Goal: Task Accomplishment & Management: Use online tool/utility

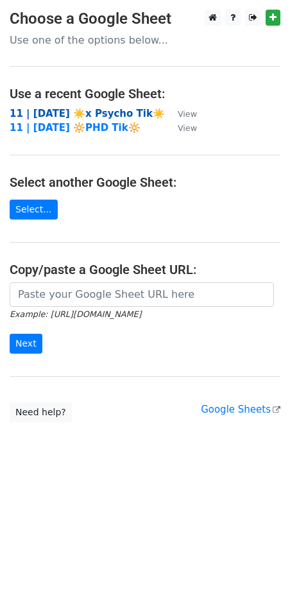
click at [87, 110] on strong "11 | [DATE] ☀️x Psycho Tik☀️" at bounding box center [87, 114] width 155 height 12
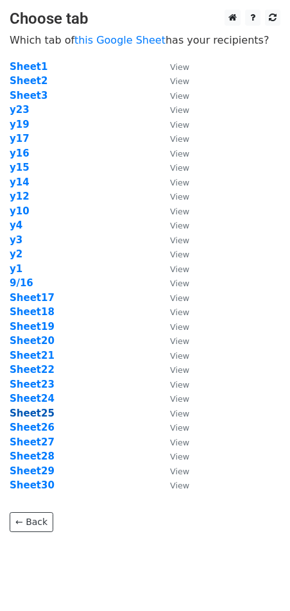
click at [44, 416] on strong "Sheet25" at bounding box center [32, 414] width 45 height 12
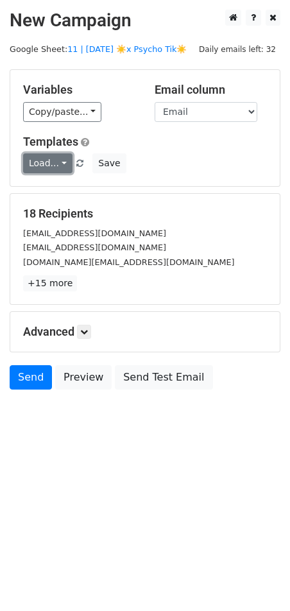
click at [39, 167] on link "Load..." at bounding box center [47, 163] width 49 height 20
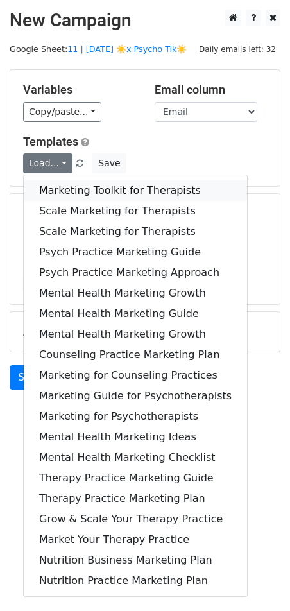
click at [73, 193] on link "Marketing Toolkit for Therapists" at bounding box center [135, 190] width 223 height 21
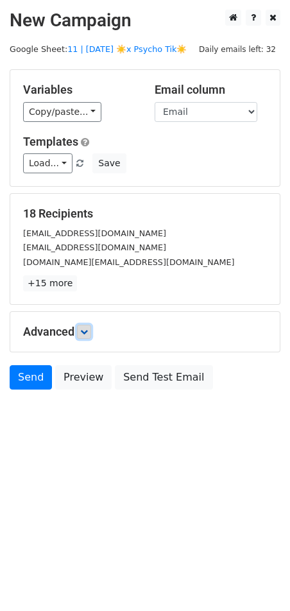
click at [85, 328] on icon at bounding box center [84, 332] width 8 height 8
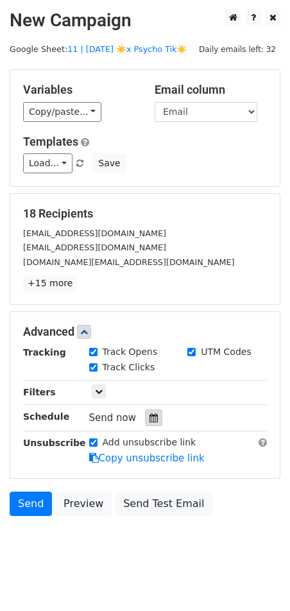
click at [150, 414] on icon at bounding box center [154, 418] width 8 height 9
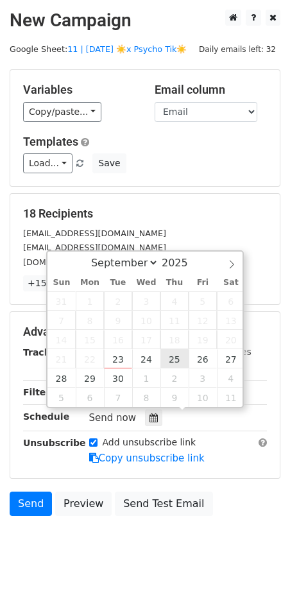
type input "2025-09-25 12:00"
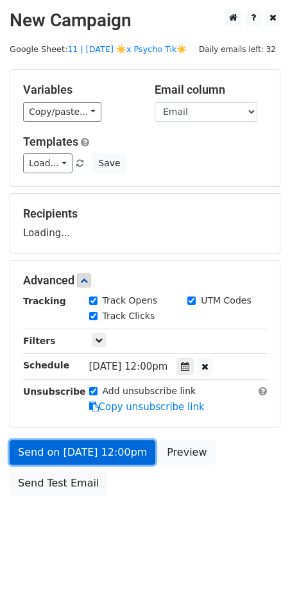
click at [118, 453] on link "Send on Sep 25 at 12:00pm" at bounding box center [83, 453] width 146 height 24
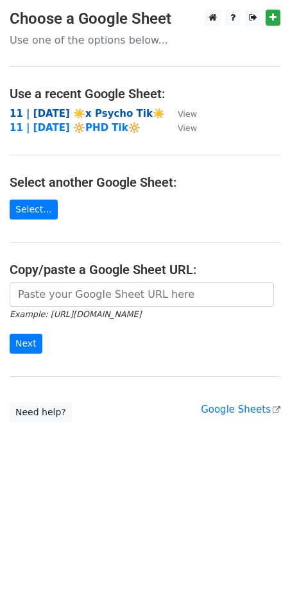
click at [107, 116] on strong "11 | [DATE] ☀️x Psycho Tik☀️" at bounding box center [87, 114] width 155 height 12
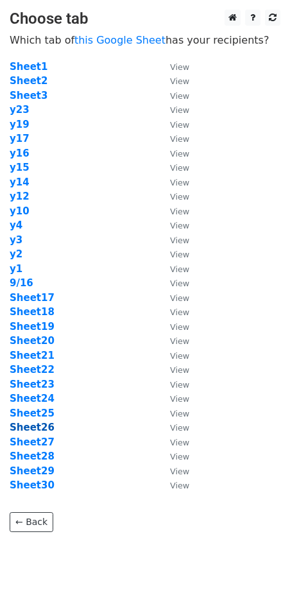
click at [40, 428] on strong "Sheet26" at bounding box center [32, 428] width 45 height 12
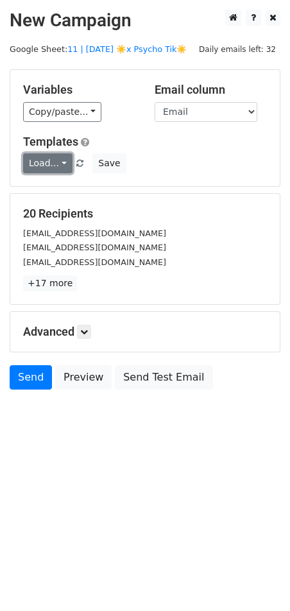
click at [57, 159] on link "Load..." at bounding box center [47, 163] width 49 height 20
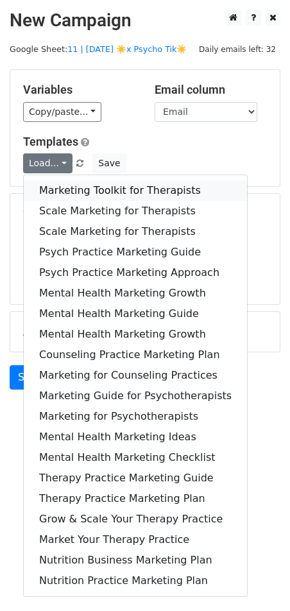
click at [55, 181] on link "Marketing Toolkit for Therapists" at bounding box center [135, 190] width 223 height 21
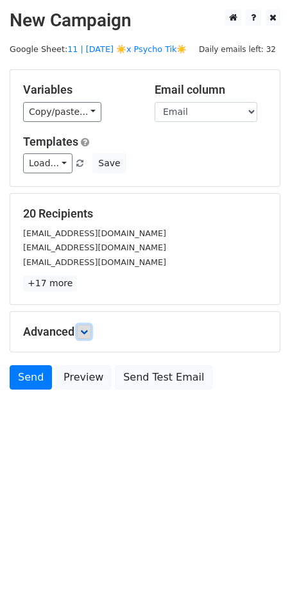
click at [85, 328] on icon at bounding box center [84, 332] width 8 height 8
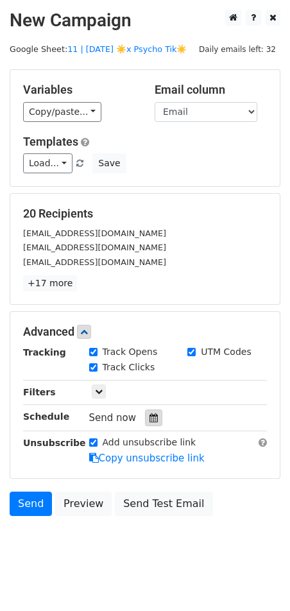
click at [150, 414] on icon at bounding box center [154, 418] width 8 height 9
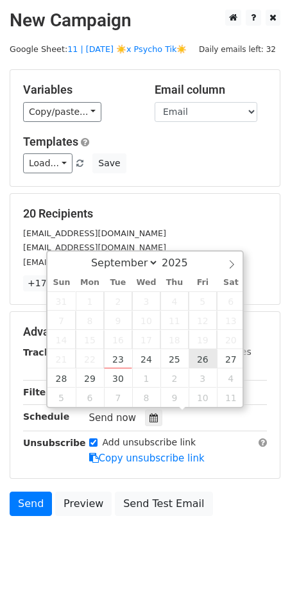
type input "2025-09-26 12:00"
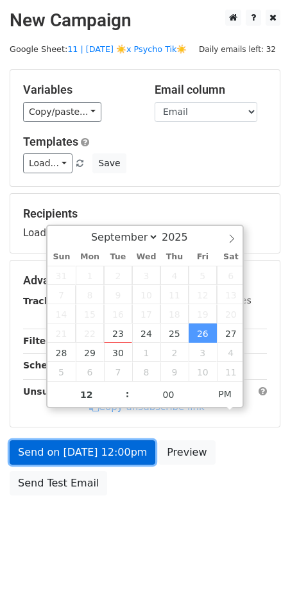
click at [116, 459] on link "Send on Sep 26 at 12:00pm" at bounding box center [83, 453] width 146 height 24
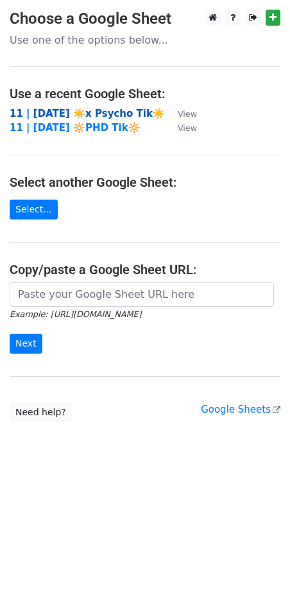
click at [96, 110] on strong "11 | SEPT 16 ☀️x Psycho Tik☀️" at bounding box center [87, 114] width 155 height 12
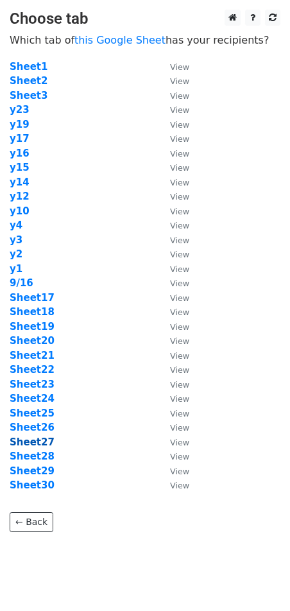
click at [35, 438] on strong "Sheet27" at bounding box center [32, 443] width 45 height 12
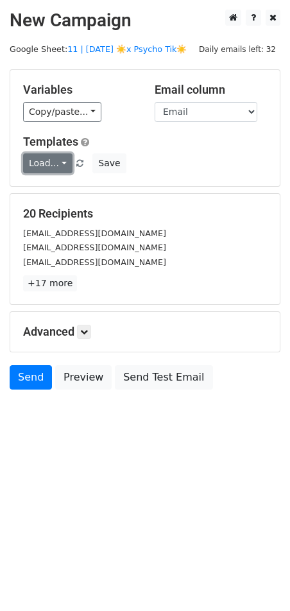
click at [40, 163] on link "Load..." at bounding box center [47, 163] width 49 height 20
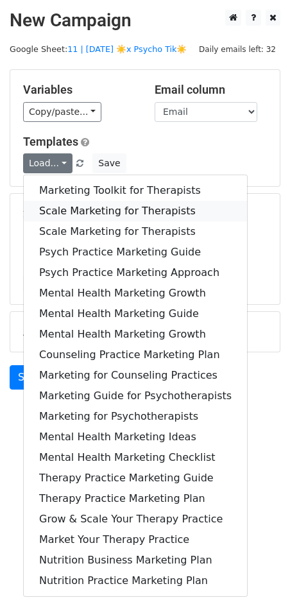
click at [92, 205] on link "Scale Marketing for Therapists" at bounding box center [135, 211] width 223 height 21
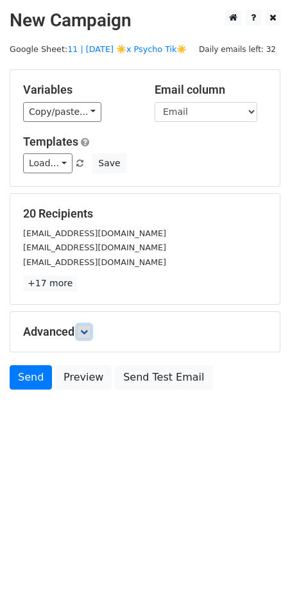
click at [86, 331] on icon at bounding box center [84, 332] width 8 height 8
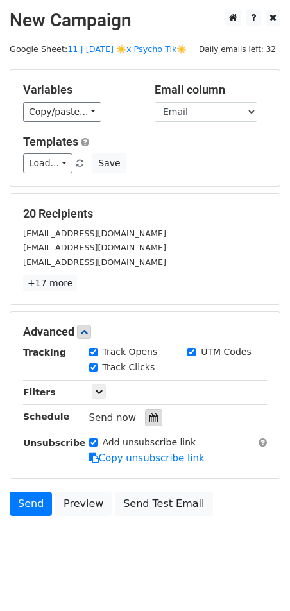
click at [152, 423] on div at bounding box center [153, 418] width 17 height 17
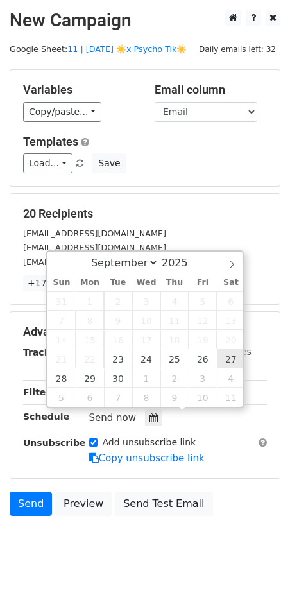
type input "2025-09-27 12:00"
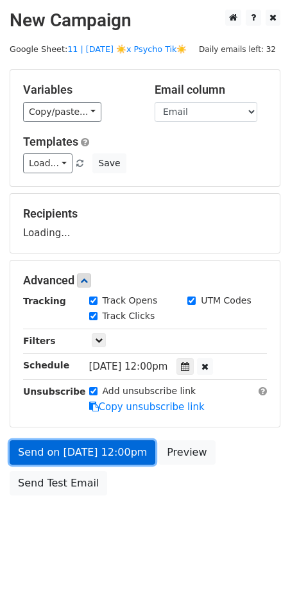
click at [129, 453] on link "Send on Sep 27 at 12:00pm" at bounding box center [83, 453] width 146 height 24
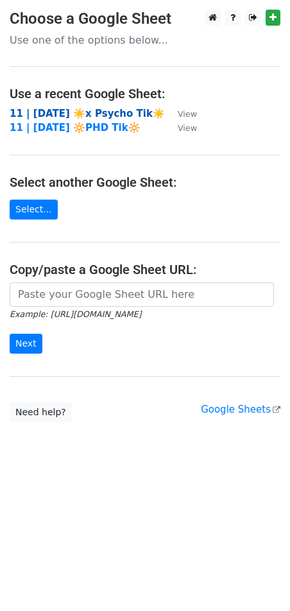
click at [105, 116] on strong "11 | SEPT 16 ☀️x Psycho Tik☀️" at bounding box center [87, 114] width 155 height 12
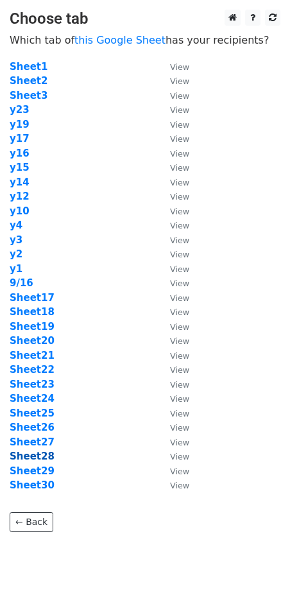
click at [31, 451] on strong "Sheet28" at bounding box center [32, 457] width 45 height 12
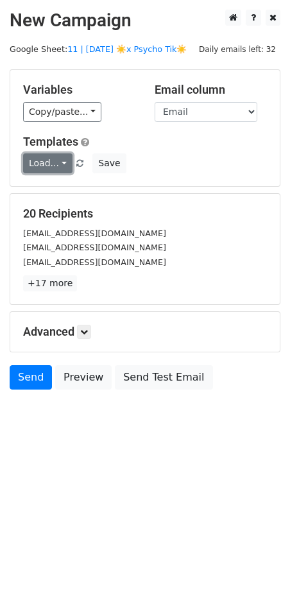
click at [49, 159] on link "Load..." at bounding box center [47, 163] width 49 height 20
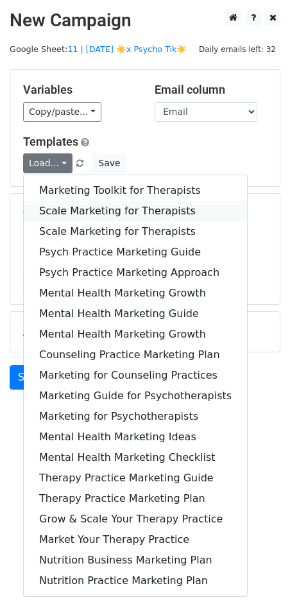
click at [96, 207] on link "Scale Marketing for Therapists" at bounding box center [135, 211] width 223 height 21
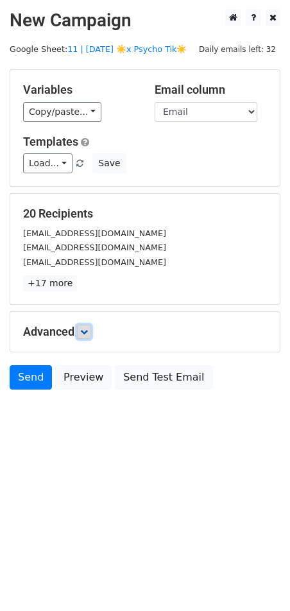
click at [85, 332] on icon at bounding box center [84, 332] width 8 height 8
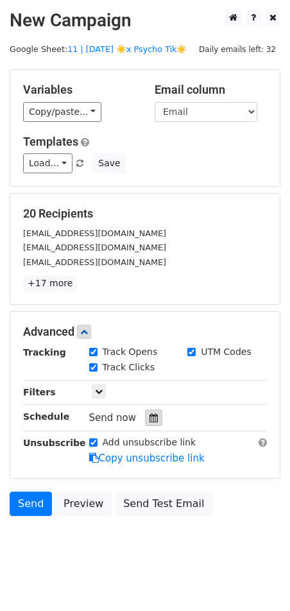
click at [150, 419] on icon at bounding box center [154, 418] width 8 height 9
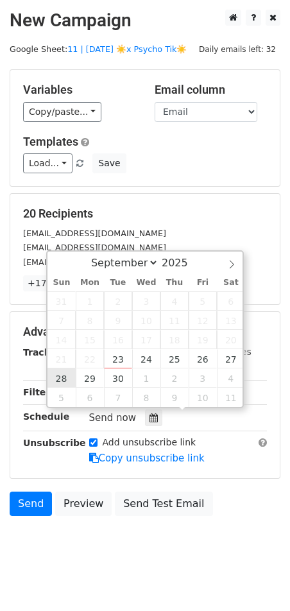
type input "2025-09-28 12:00"
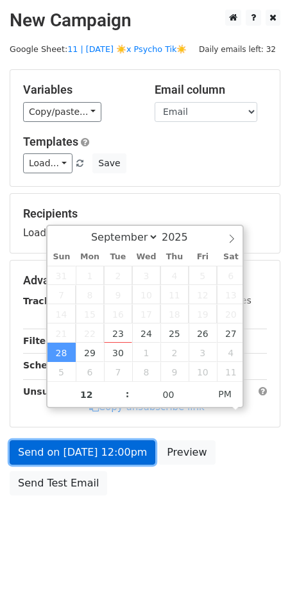
click at [82, 446] on link "Send on Sep 28 at 12:00pm" at bounding box center [83, 453] width 146 height 24
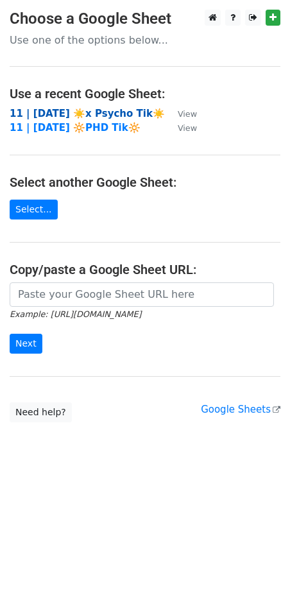
click at [100, 112] on strong "11 | [DATE] ☀️x Psycho Tik☀️" at bounding box center [87, 114] width 155 height 12
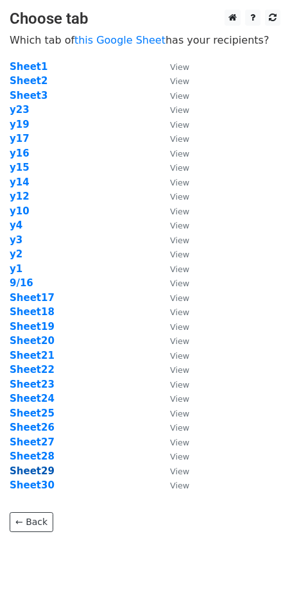
click at [37, 472] on strong "Sheet29" at bounding box center [32, 472] width 45 height 12
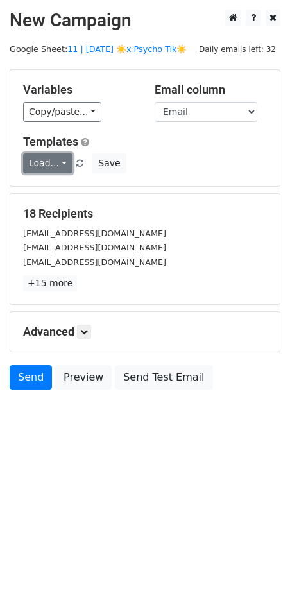
click at [39, 163] on link "Load..." at bounding box center [47, 163] width 49 height 20
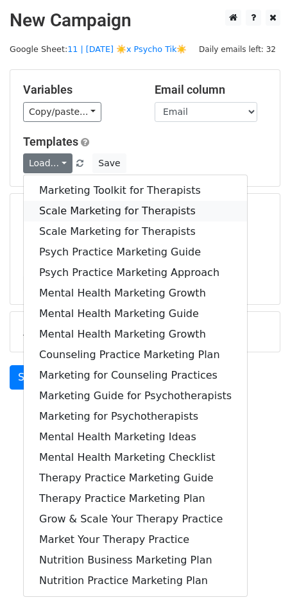
click at [89, 218] on link "Scale Marketing for Therapists" at bounding box center [135, 211] width 223 height 21
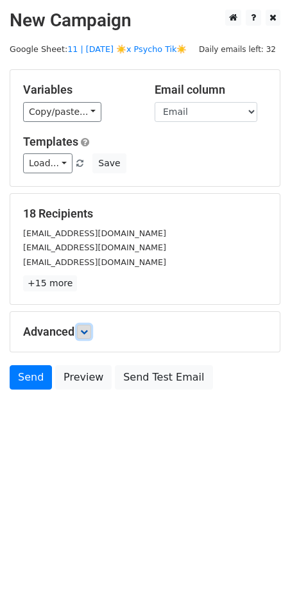
click at [81, 331] on link at bounding box center [84, 332] width 14 height 14
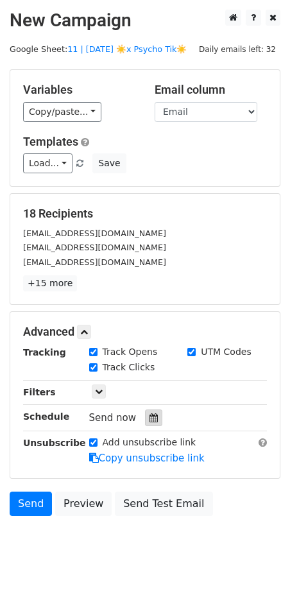
click at [145, 423] on div at bounding box center [153, 418] width 17 height 17
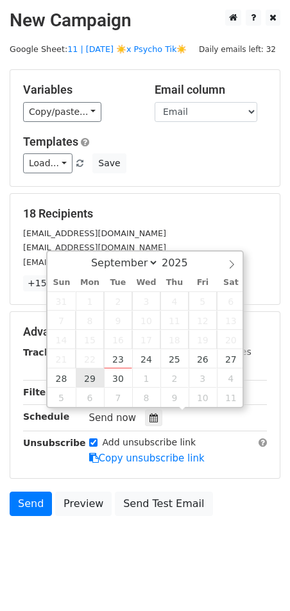
type input "2025-09-29 12:00"
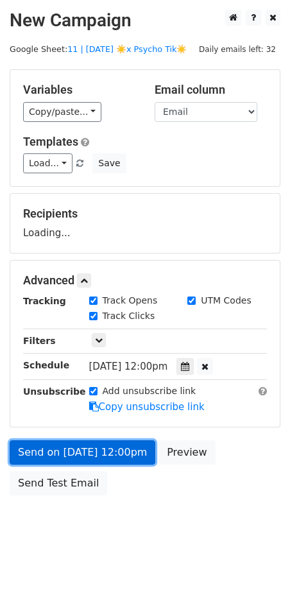
click at [96, 444] on link "Send on Sep 29 at 12:00pm" at bounding box center [83, 453] width 146 height 24
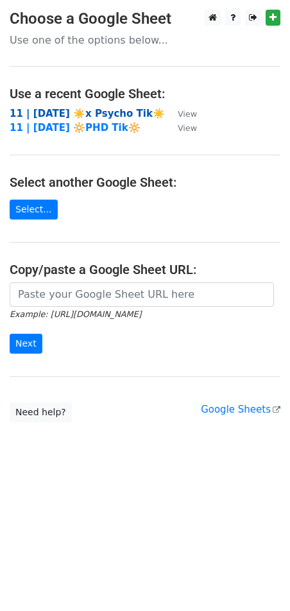
click at [85, 112] on strong "11 | [DATE] ☀️x Psycho Tik☀️" at bounding box center [87, 114] width 155 height 12
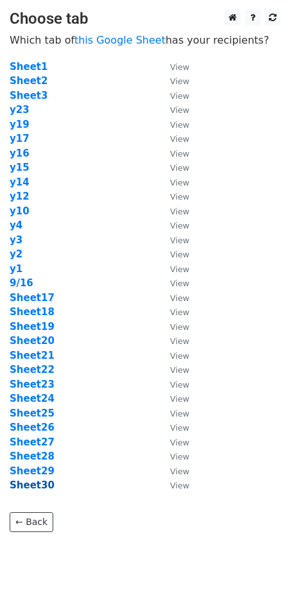
click at [27, 480] on strong "Sheet30" at bounding box center [32, 486] width 45 height 12
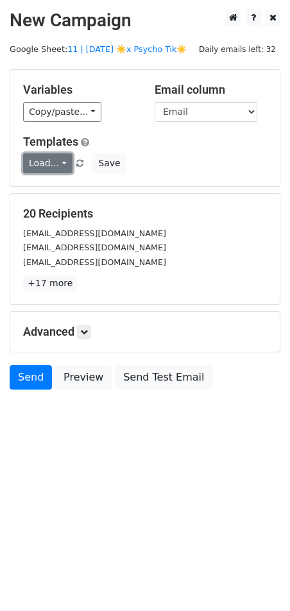
click at [51, 165] on link "Load..." at bounding box center [47, 163] width 49 height 20
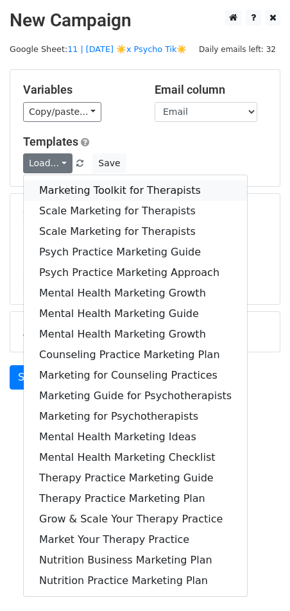
click at [67, 182] on link "Marketing Toolkit for Therapists" at bounding box center [135, 190] width 223 height 21
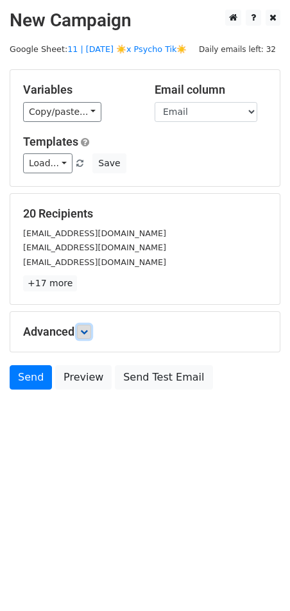
click at [85, 329] on icon at bounding box center [84, 332] width 8 height 8
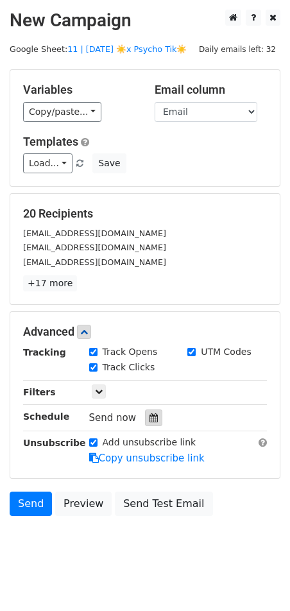
click at [150, 419] on icon at bounding box center [154, 418] width 8 height 9
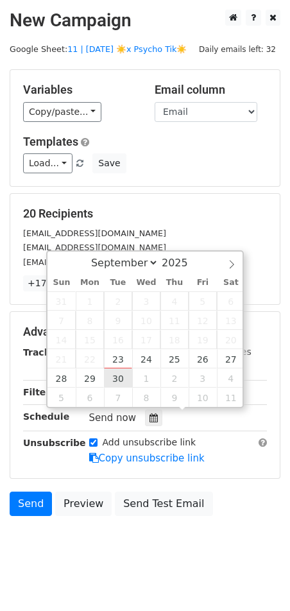
type input "2025-09-30 12:00"
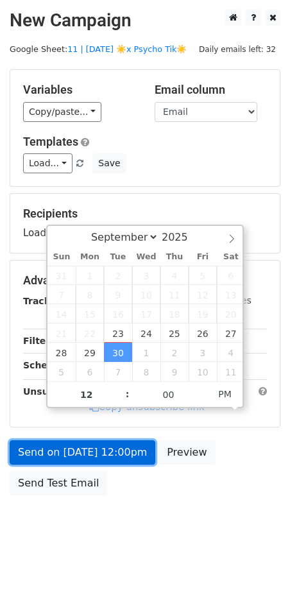
click at [100, 446] on link "Send on Sep 30 at 12:00pm" at bounding box center [83, 453] width 146 height 24
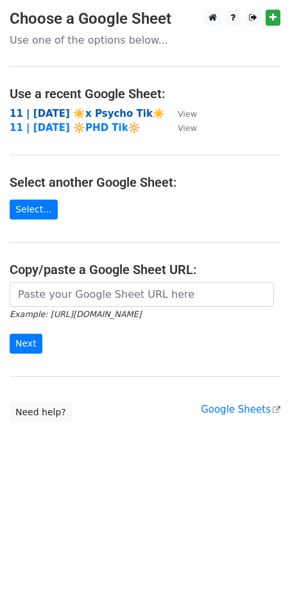
click at [60, 111] on strong "11 | [DATE] ☀️x Psycho Tik☀️" at bounding box center [87, 114] width 155 height 12
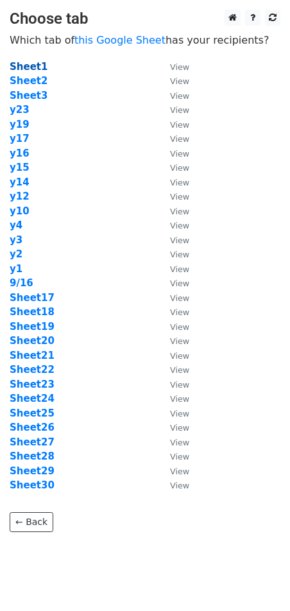
click at [28, 65] on strong "Sheet1" at bounding box center [29, 67] width 38 height 12
click at [30, 93] on strong "Sheet3" at bounding box center [29, 96] width 38 height 12
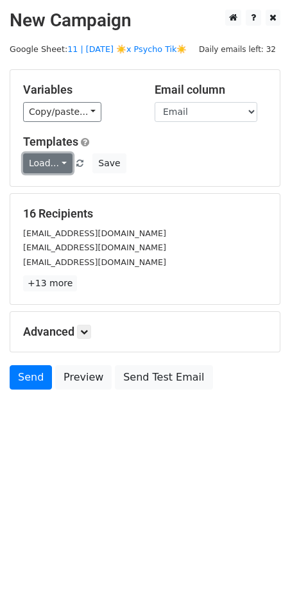
click at [49, 168] on link "Load..." at bounding box center [47, 163] width 49 height 20
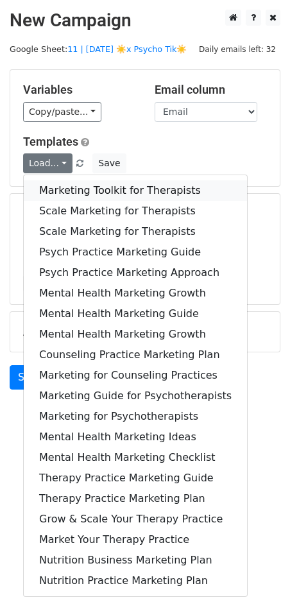
click at [57, 195] on link "Marketing Toolkit for Therapists" at bounding box center [135, 190] width 223 height 21
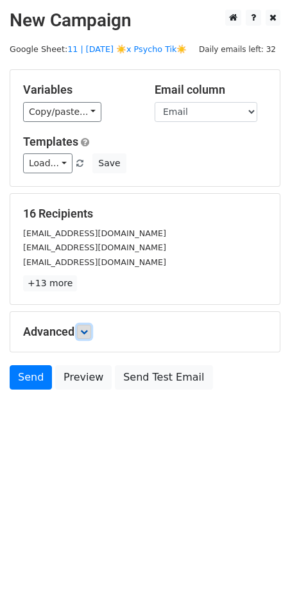
click at [84, 333] on icon at bounding box center [84, 332] width 8 height 8
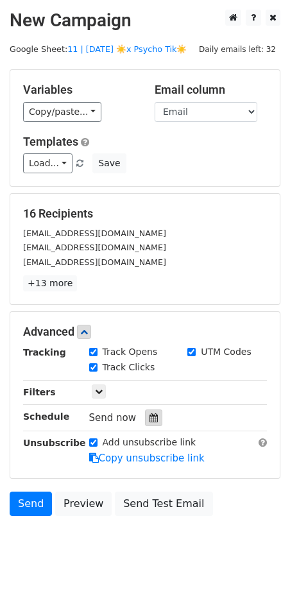
click at [150, 414] on icon at bounding box center [154, 418] width 8 height 9
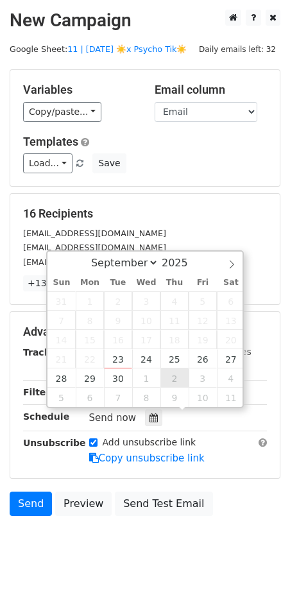
type input "2025-10-02 12:00"
select select "9"
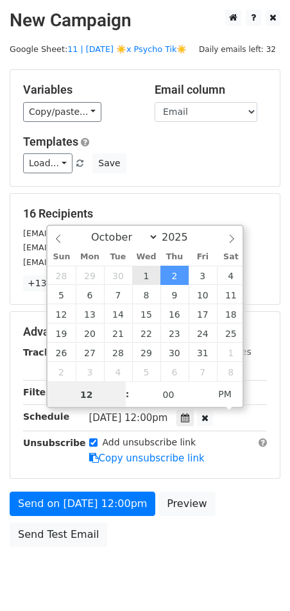
type input "2025-10-01 12:00"
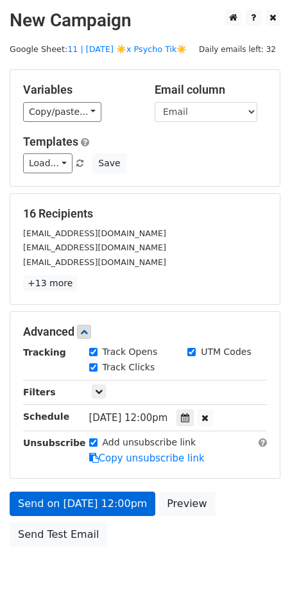
click at [105, 457] on link "Copy unsubscribe link" at bounding box center [147, 459] width 116 height 12
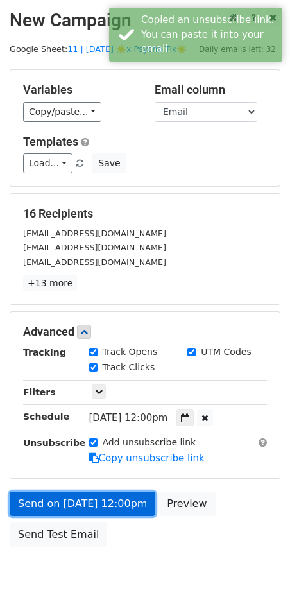
click at [101, 505] on link "Send on Oct 1 at 12:00pm" at bounding box center [83, 504] width 146 height 24
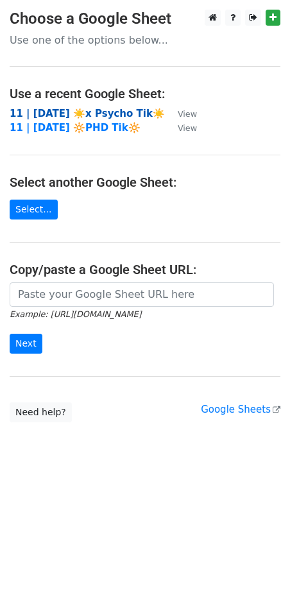
click at [88, 113] on strong "11 | [DATE] ☀️x Psycho Tik☀️" at bounding box center [87, 114] width 155 height 12
click at [70, 112] on strong "11 | [DATE] ☀️x Psycho Tik☀️" at bounding box center [87, 114] width 155 height 12
click at [82, 112] on strong "11 | [DATE] ☀️x Psycho Tik☀️" at bounding box center [87, 114] width 155 height 12
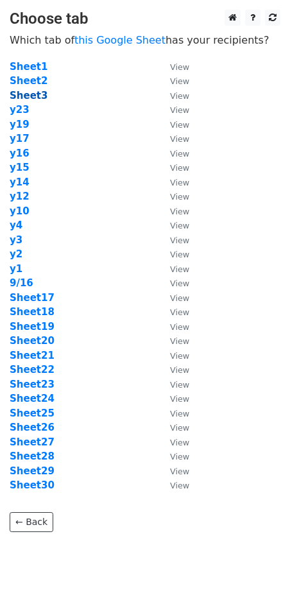
click at [29, 94] on strong "Sheet3" at bounding box center [29, 96] width 38 height 12
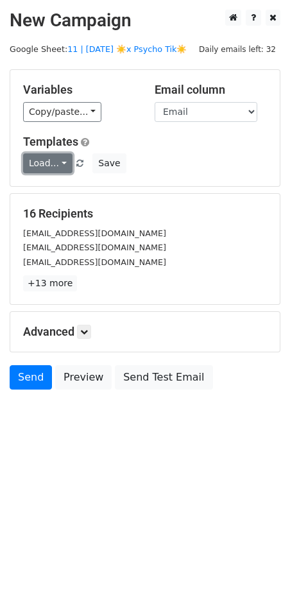
click at [46, 161] on link "Load..." at bounding box center [47, 163] width 49 height 20
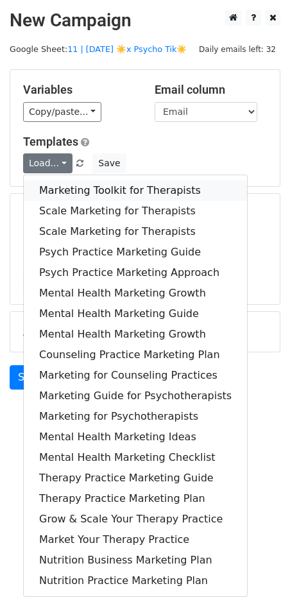
click at [90, 187] on link "Marketing Toolkit for Therapists" at bounding box center [135, 190] width 223 height 21
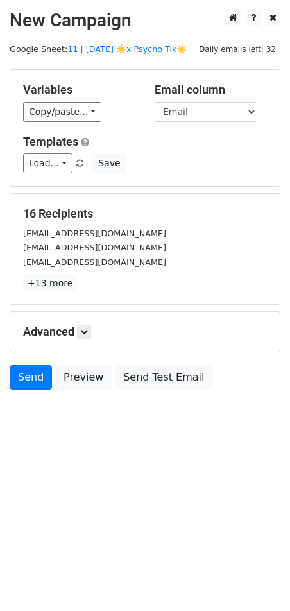
click at [82, 342] on div "Advanced Tracking Track Opens UTM Codes Track Clicks Filters Only include sprea…" at bounding box center [145, 332] width 270 height 40
click at [88, 329] on icon at bounding box center [84, 332] width 8 height 8
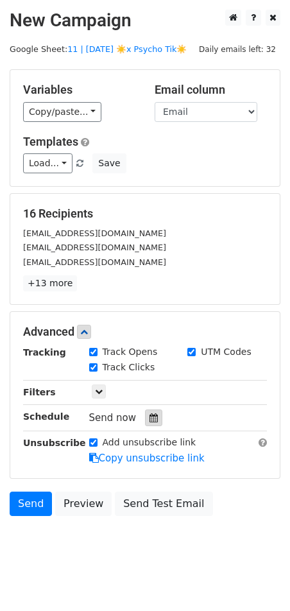
click at [150, 419] on icon at bounding box center [154, 418] width 8 height 9
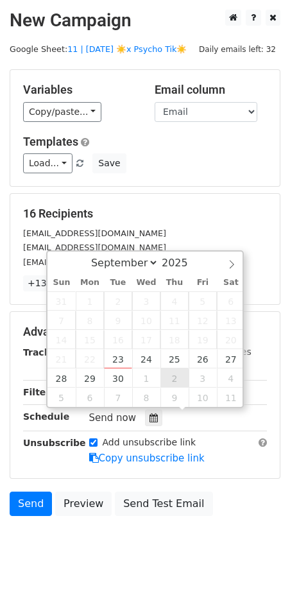
type input "[DATE] 12:00"
select select "9"
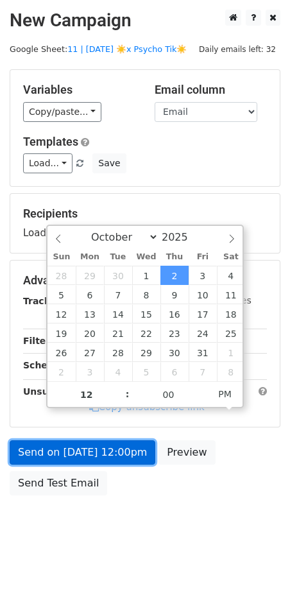
click at [106, 455] on link "Send on [DATE] 12:00pm" at bounding box center [83, 453] width 146 height 24
